Goal: Transaction & Acquisition: Purchase product/service

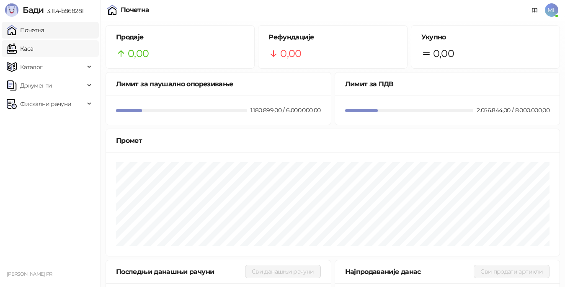
click at [33, 47] on link "Каса" at bounding box center [20, 48] width 26 height 17
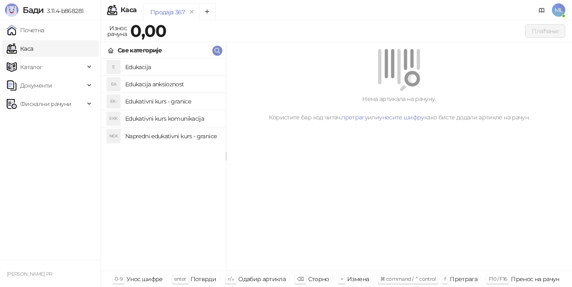
click at [132, 68] on h4 "Edukacija" at bounding box center [172, 66] width 94 height 13
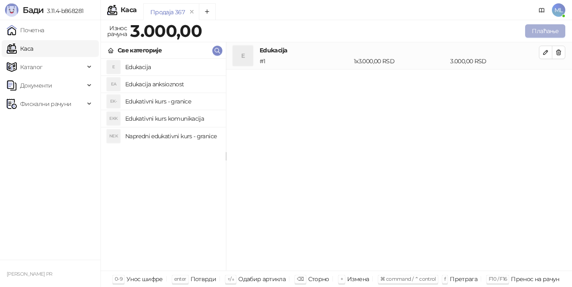
click at [538, 28] on button "Плаћање" at bounding box center [545, 30] width 40 height 13
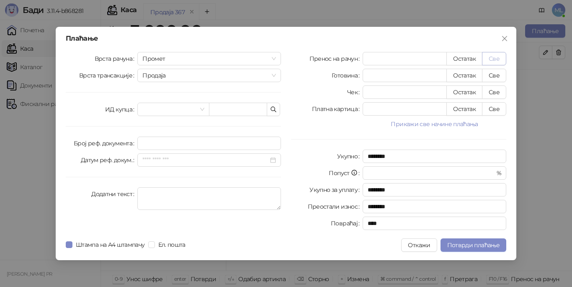
click at [493, 58] on button "Све" at bounding box center [494, 58] width 24 height 13
type input "****"
click at [474, 243] on span "Потврди плаћање" at bounding box center [473, 245] width 52 height 8
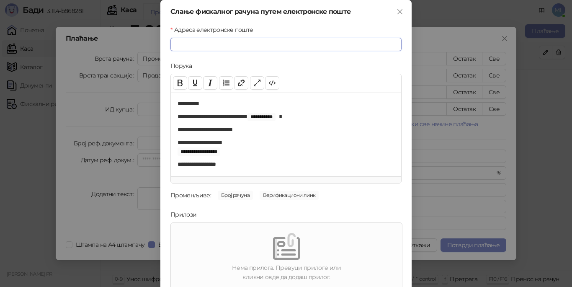
click at [265, 46] on input "Адреса електронске поште" at bounding box center [285, 44] width 231 height 13
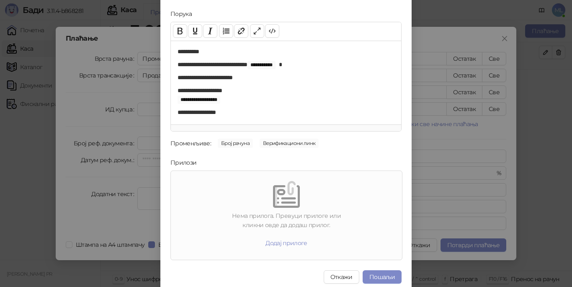
scroll to position [57, 0]
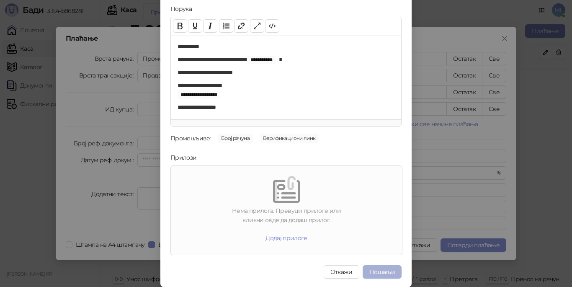
type input "**********"
click at [377, 268] on button "Пошаљи" at bounding box center [382, 271] width 39 height 13
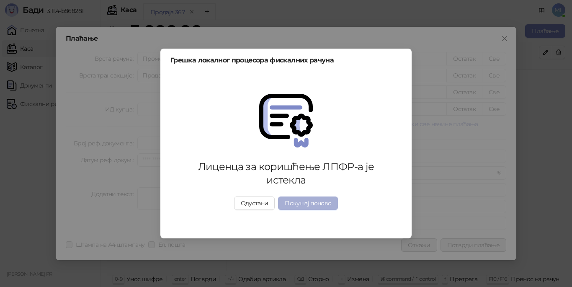
click at [320, 204] on button "Покушај поново" at bounding box center [308, 202] width 60 height 13
click at [250, 206] on button "Одустани" at bounding box center [254, 202] width 41 height 13
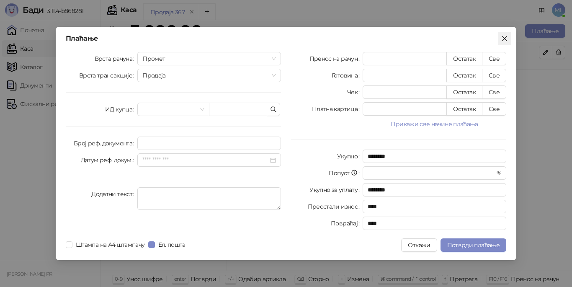
click at [509, 36] on span "Close" at bounding box center [504, 38] width 13 height 7
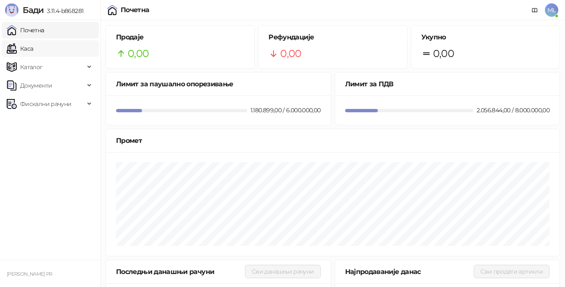
click at [33, 51] on link "Каса" at bounding box center [20, 48] width 26 height 17
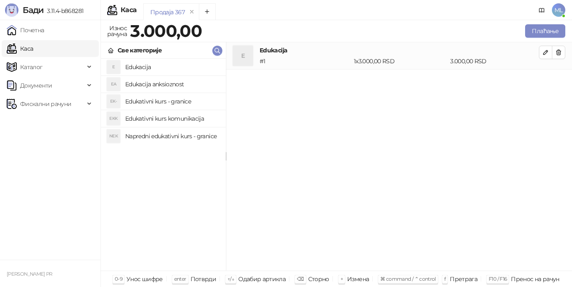
click at [138, 65] on h4 "Edukacija" at bounding box center [172, 66] width 94 height 13
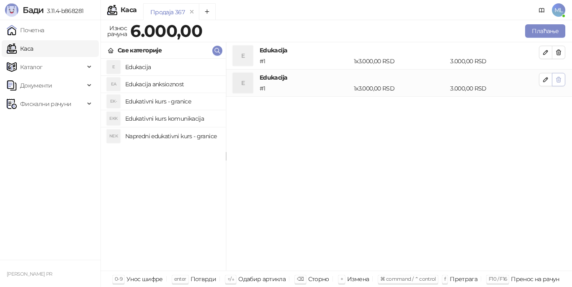
click at [560, 78] on icon "button" at bounding box center [559, 79] width 5 height 5
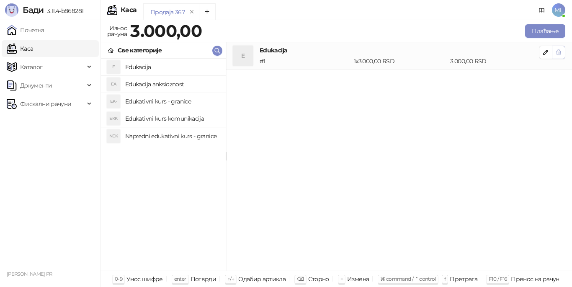
click at [558, 52] on icon "button" at bounding box center [558, 52] width 7 height 7
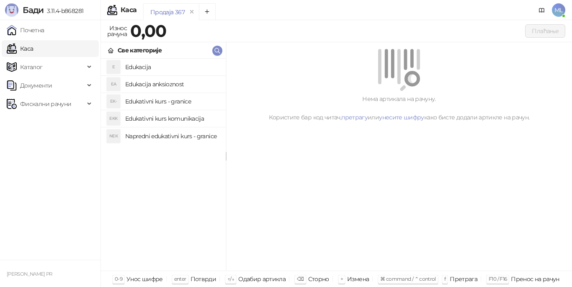
click at [146, 65] on h4 "Edukacija" at bounding box center [172, 66] width 94 height 13
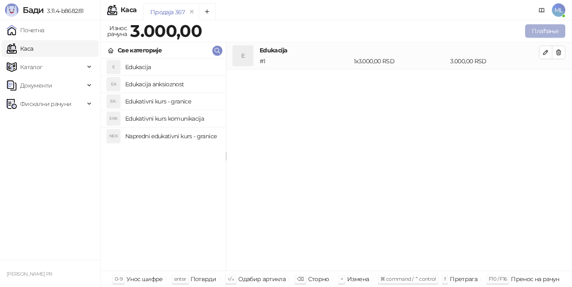
click at [540, 31] on button "Плаћање" at bounding box center [545, 30] width 40 height 13
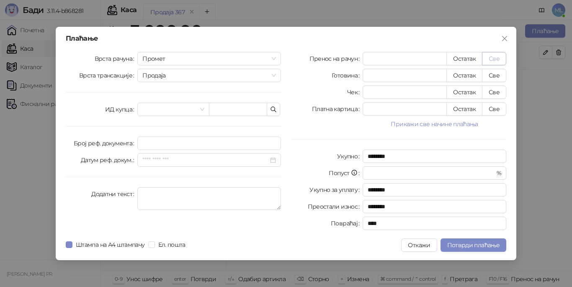
click at [483, 53] on button "Све" at bounding box center [494, 58] width 24 height 13
type input "****"
click at [70, 241] on label "Штампа на А4 штампачу" at bounding box center [107, 244] width 83 height 9
click at [494, 245] on span "Потврди плаћање" at bounding box center [473, 245] width 52 height 8
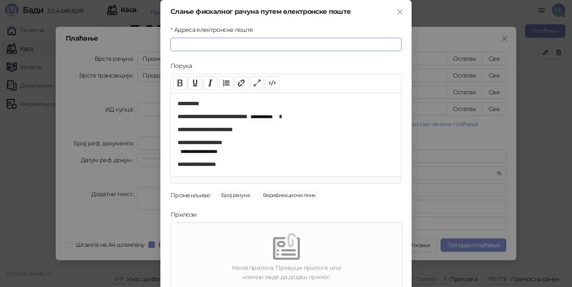
click at [281, 42] on input "Адреса електронске поште" at bounding box center [285, 44] width 231 height 13
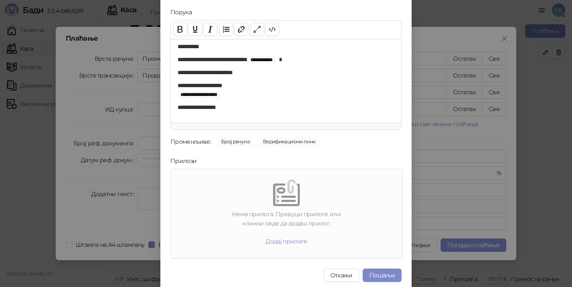
scroll to position [57, 0]
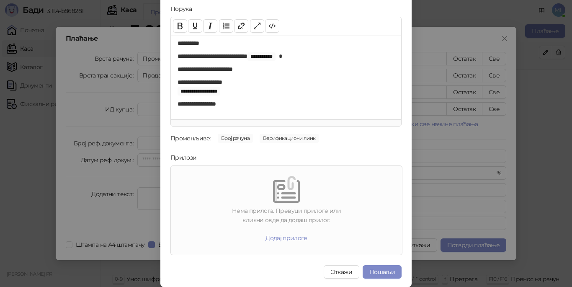
type input "**********"
click at [379, 268] on button "Пошаљи" at bounding box center [382, 271] width 39 height 13
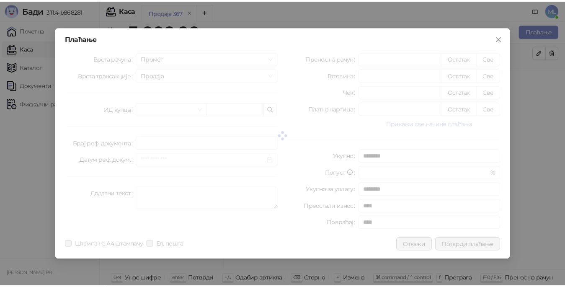
scroll to position [0, 0]
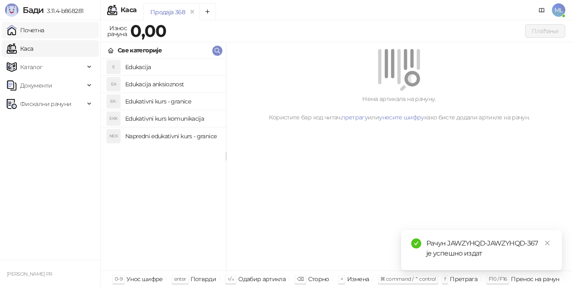
click at [44, 28] on link "Почетна" at bounding box center [26, 30] width 38 height 17
